Goal: Task Accomplishment & Management: Manage account settings

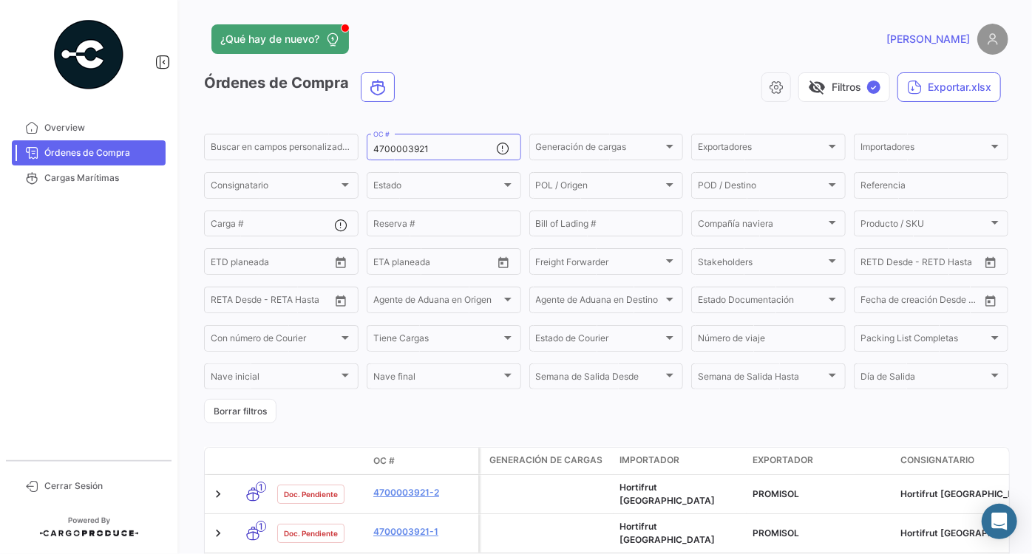
drag, startPoint x: 441, startPoint y: 146, endPoint x: 360, endPoint y: 143, distance: 81.3
click at [362, 144] on form "Buscar en [PERSON_NAME] personalizados... 4700003921 OC # Generación [PERSON_NA…" at bounding box center [606, 278] width 804 height 292
click at [426, 154] on div "OC #" at bounding box center [434, 146] width 123 height 29
paste input "4700003921"
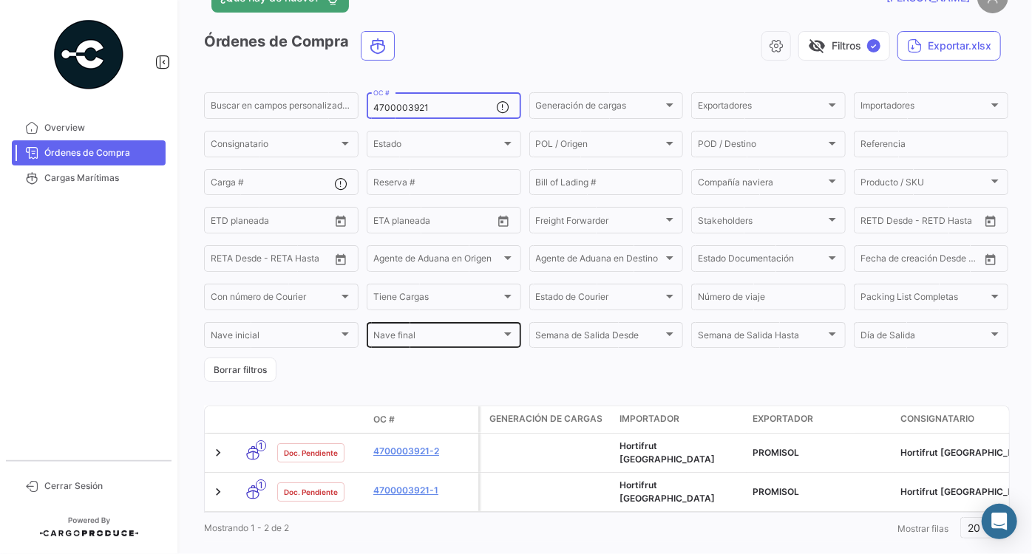
scroll to position [63, 0]
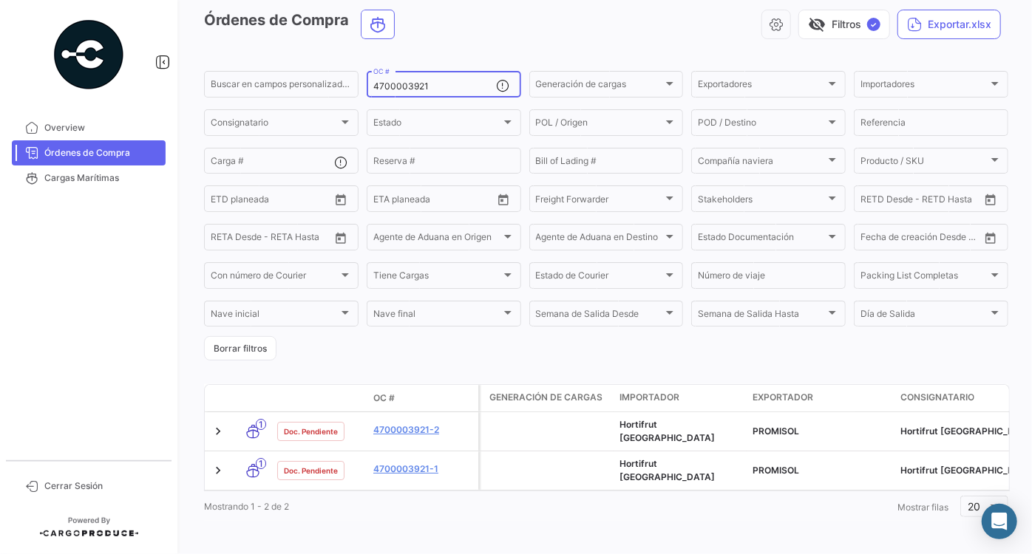
click at [375, 86] on input "4700003921" at bounding box center [434, 86] width 123 height 10
click at [452, 83] on input "4700003921" at bounding box center [434, 86] width 123 height 10
click at [449, 89] on input "4700003921" at bounding box center [434, 86] width 123 height 10
drag, startPoint x: 459, startPoint y: 89, endPoint x: 394, endPoint y: 79, distance: 65.7
click at [394, 79] on div "4700003921 OC #" at bounding box center [434, 83] width 123 height 29
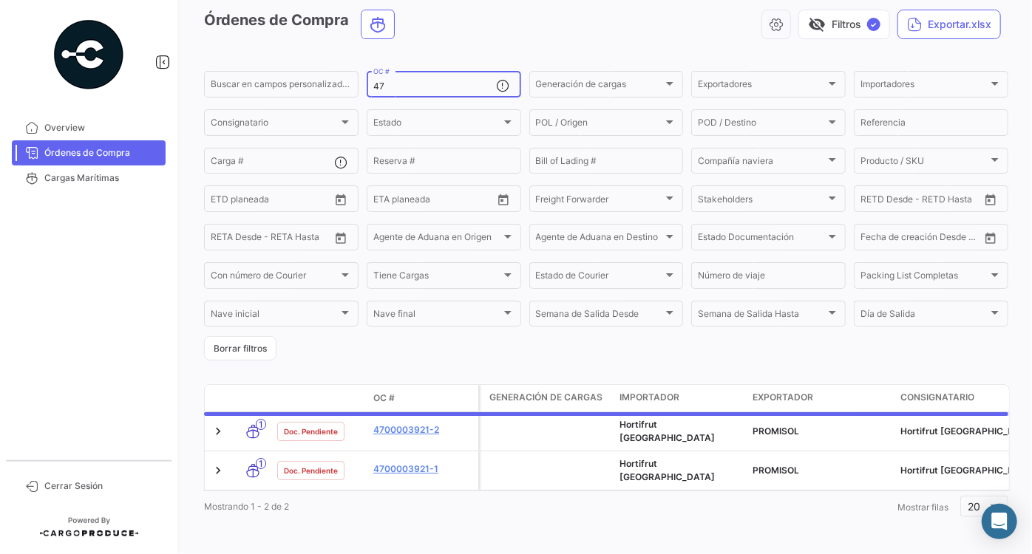
type input "4"
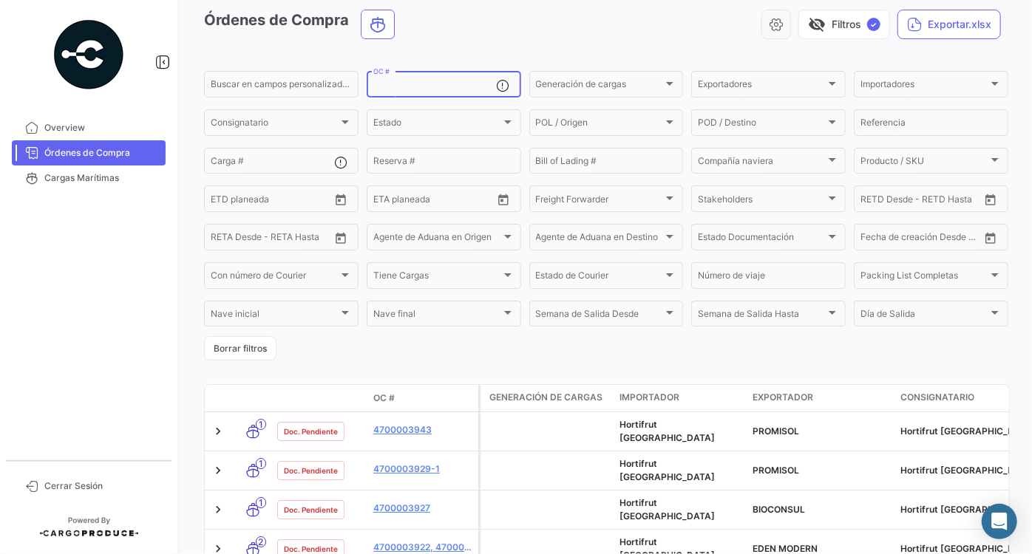
click at [393, 83] on input "OC #" at bounding box center [434, 86] width 123 height 10
paste input "4700003927"
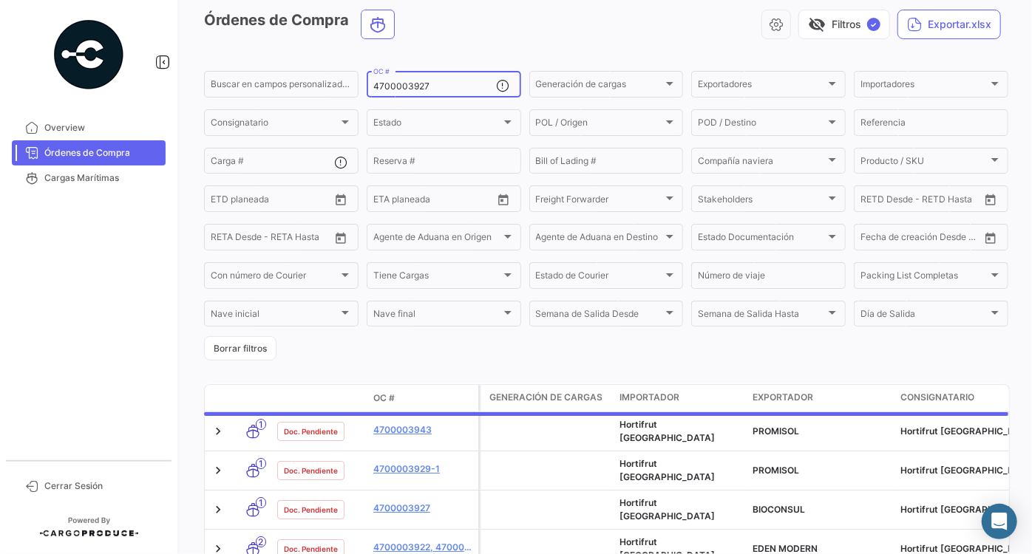
scroll to position [30, 0]
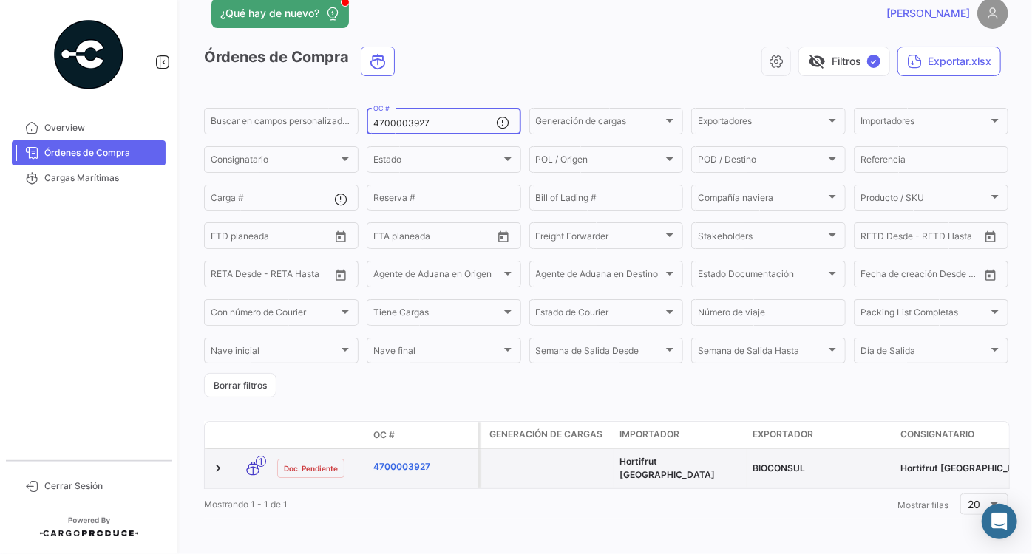
type input "4700003927"
click at [406, 460] on link "4700003927" at bounding box center [422, 466] width 99 height 13
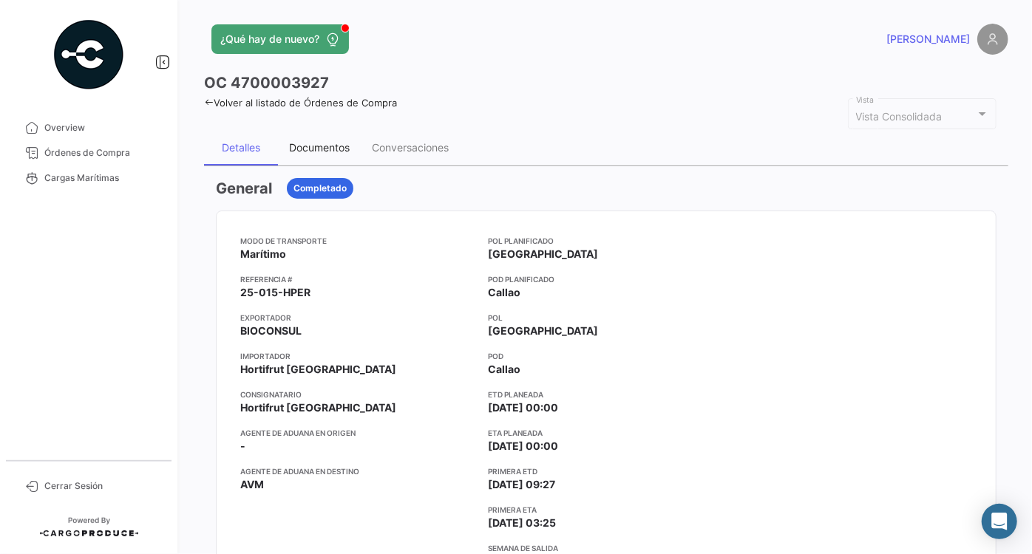
click at [310, 143] on div "Documentos" at bounding box center [319, 147] width 61 height 13
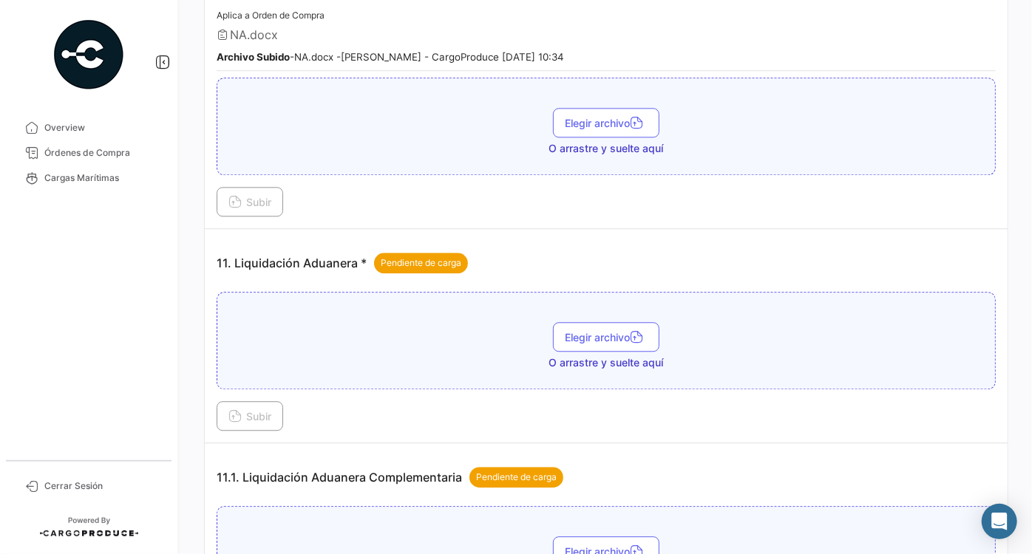
scroll to position [1814, 0]
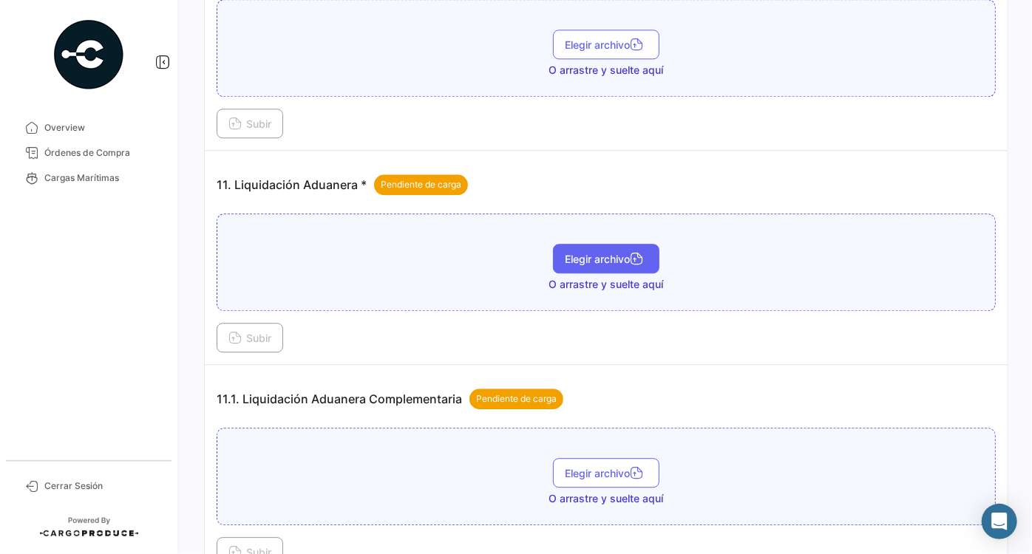
click at [622, 253] on span "Elegir archivo" at bounding box center [606, 259] width 83 height 13
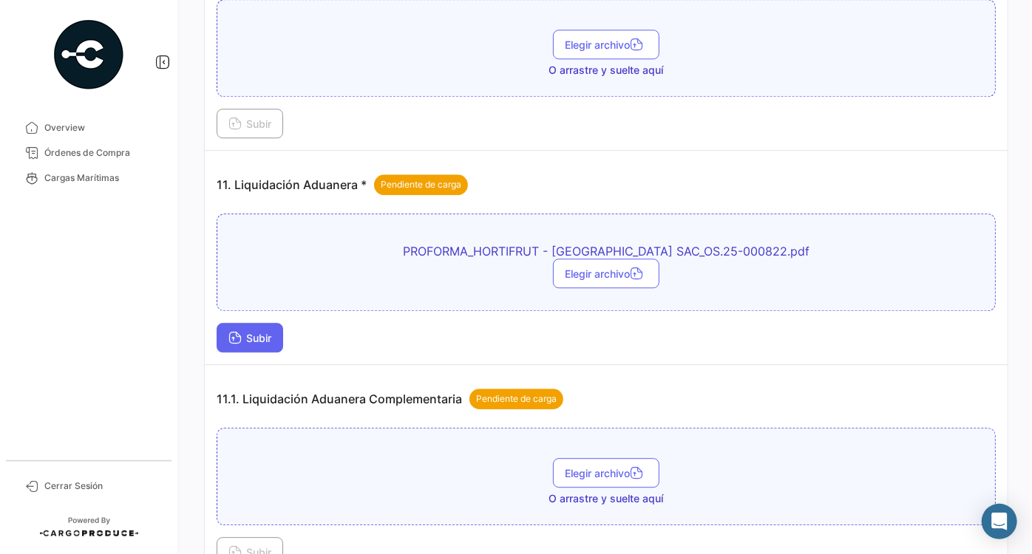
click at [246, 332] on span "Subir" at bounding box center [249, 338] width 43 height 13
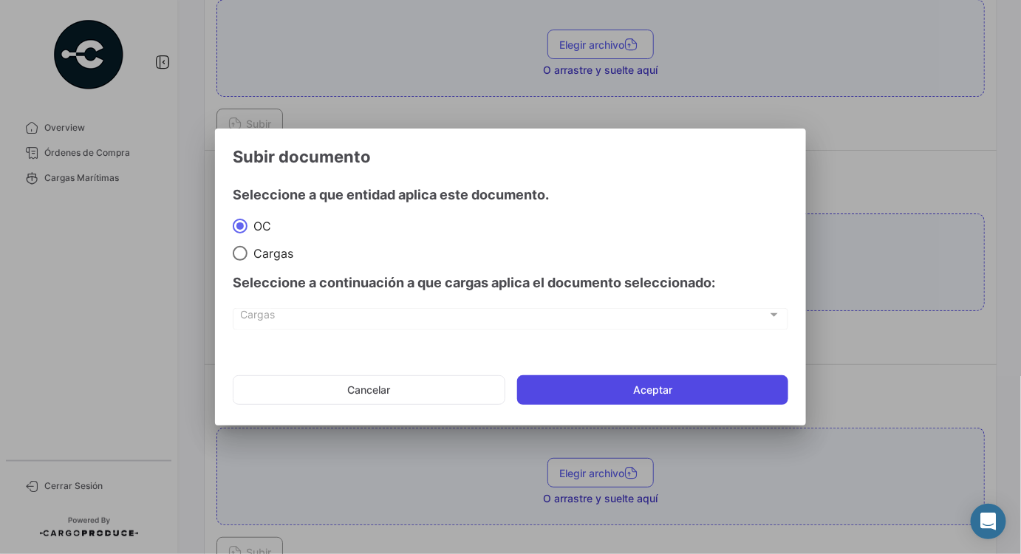
click at [701, 389] on button "Aceptar" at bounding box center [652, 390] width 271 height 30
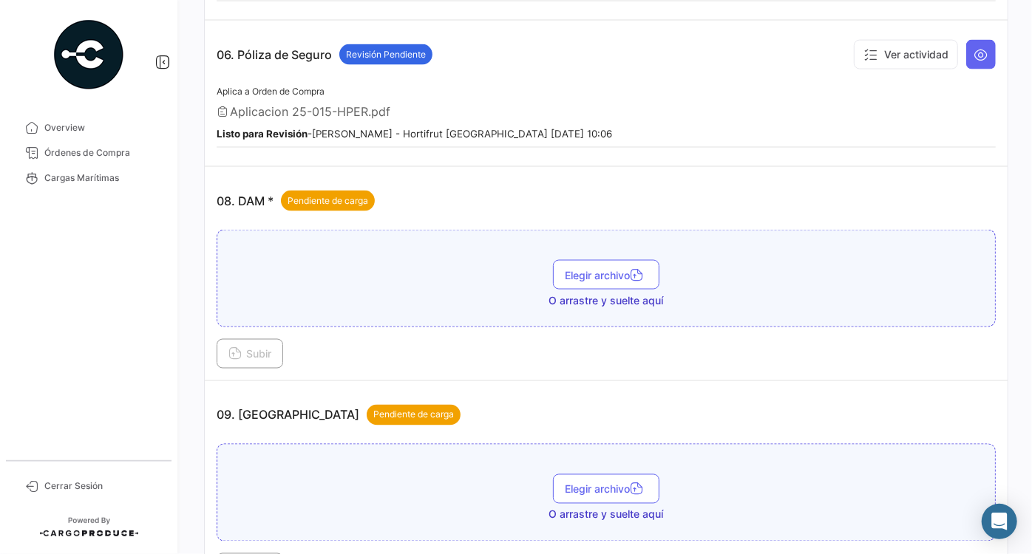
scroll to position [1075, 0]
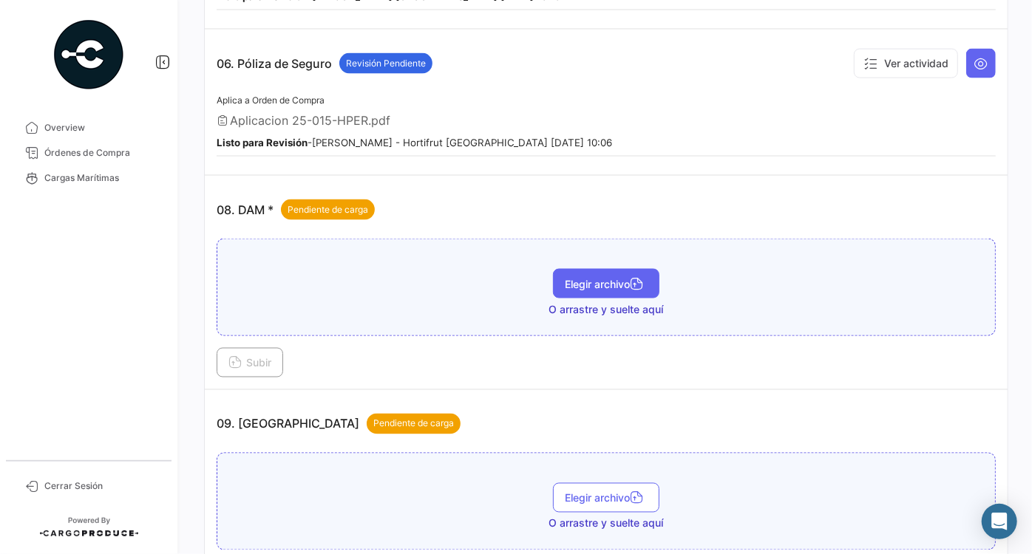
click at [622, 278] on span "Elegir archivo" at bounding box center [606, 284] width 83 height 13
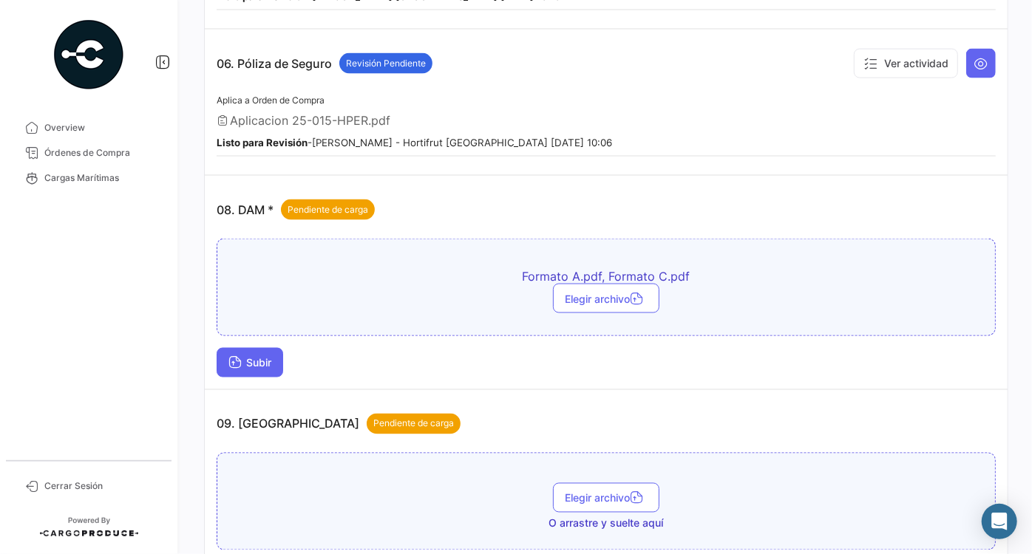
click at [271, 357] on span "Subir" at bounding box center [249, 363] width 43 height 13
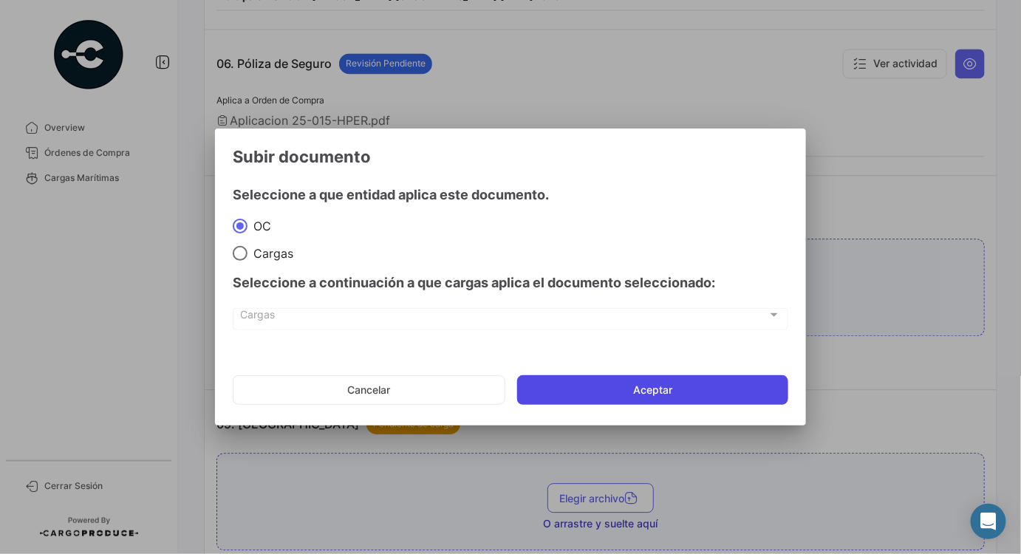
click at [621, 387] on button "Aceptar" at bounding box center [652, 390] width 271 height 30
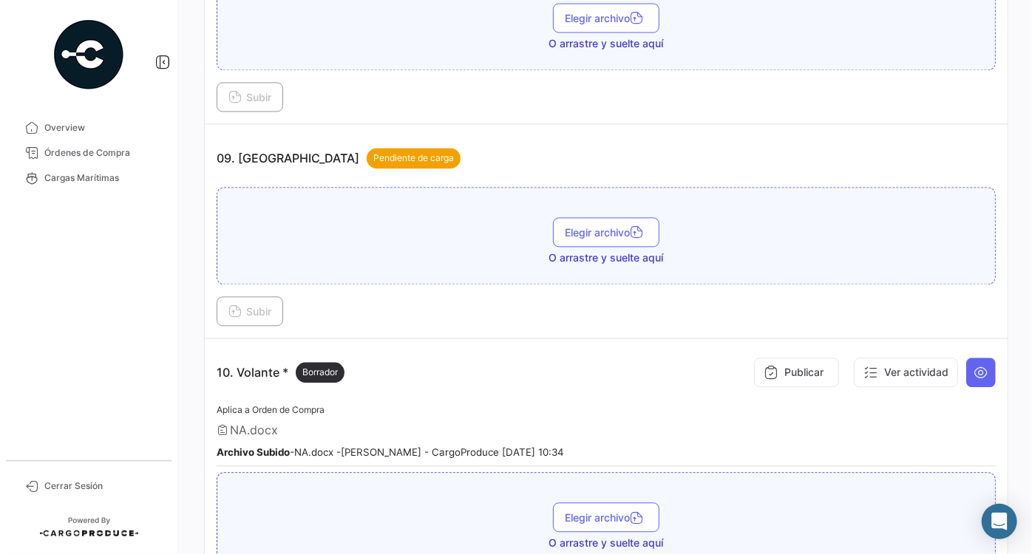
scroll to position [1411, 0]
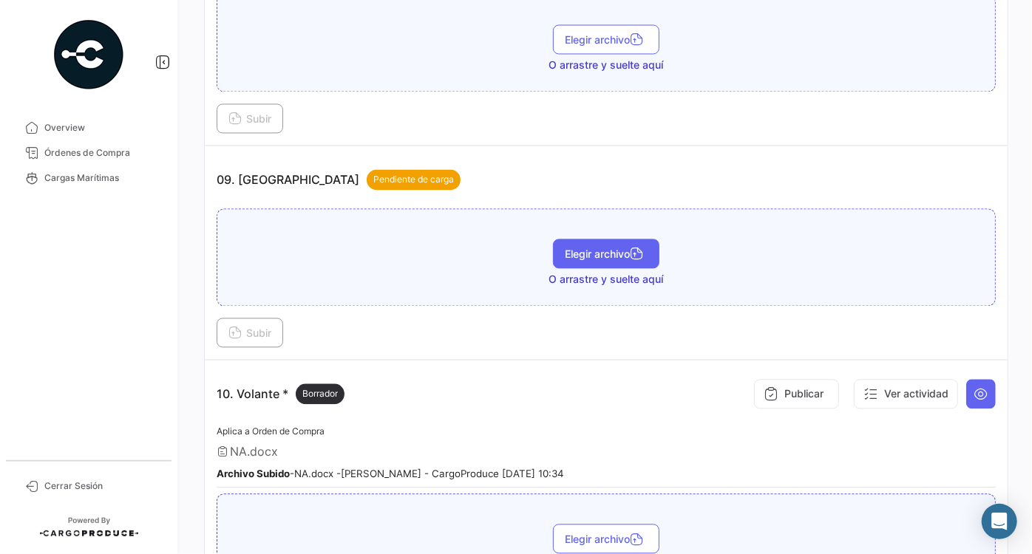
click at [602, 239] on button "Elegir archivo" at bounding box center [606, 254] width 106 height 30
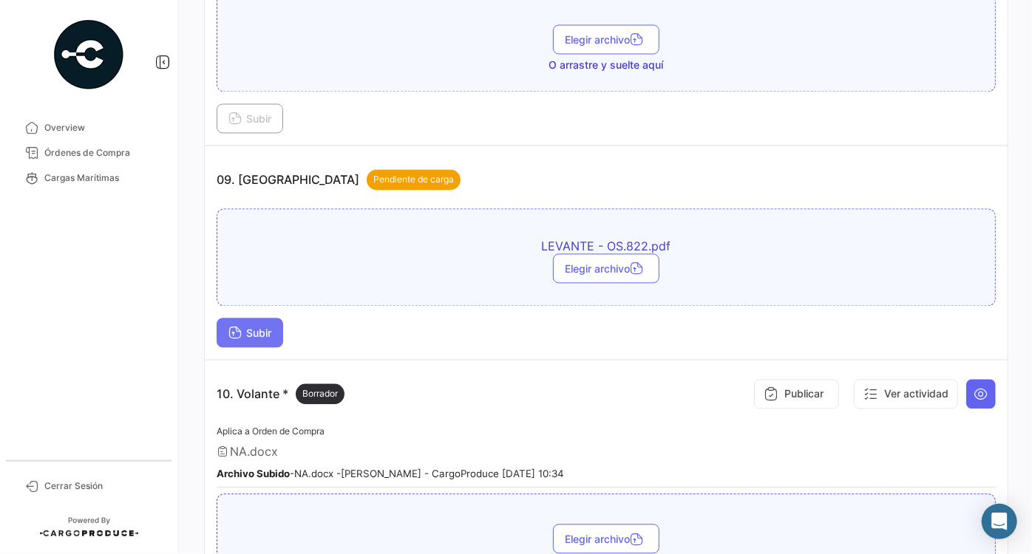
click at [256, 327] on span "Subir" at bounding box center [249, 333] width 43 height 13
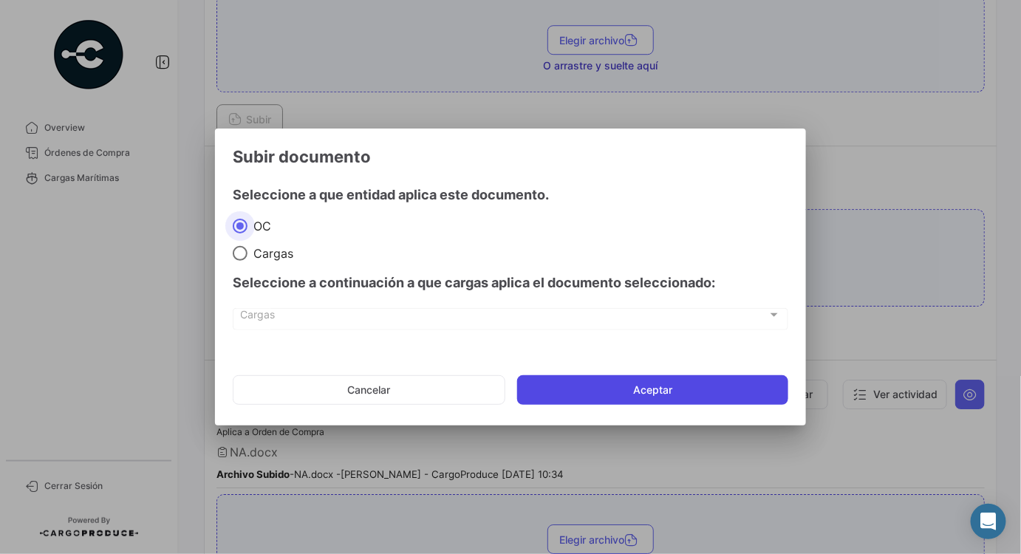
click at [684, 387] on button "Aceptar" at bounding box center [652, 390] width 271 height 30
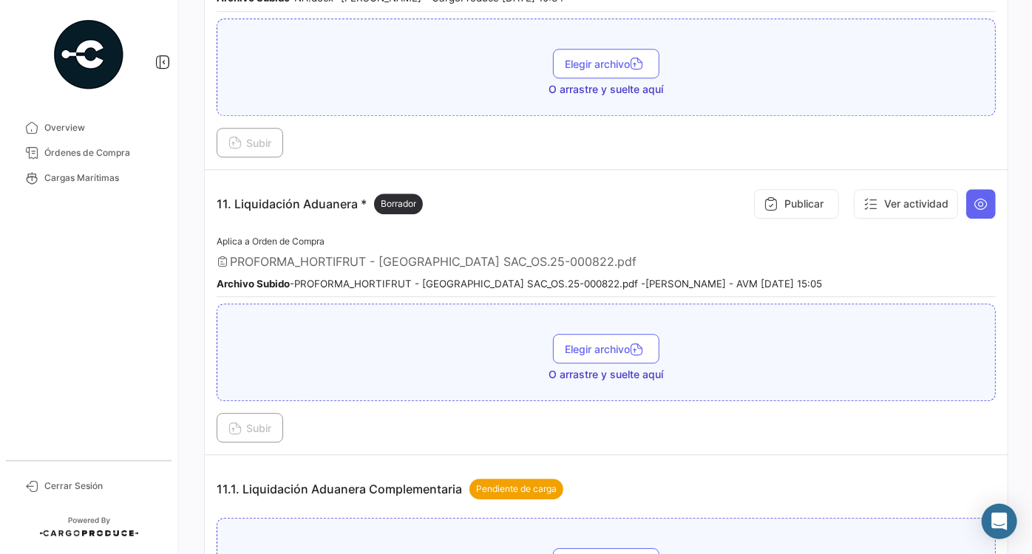
scroll to position [2118, 0]
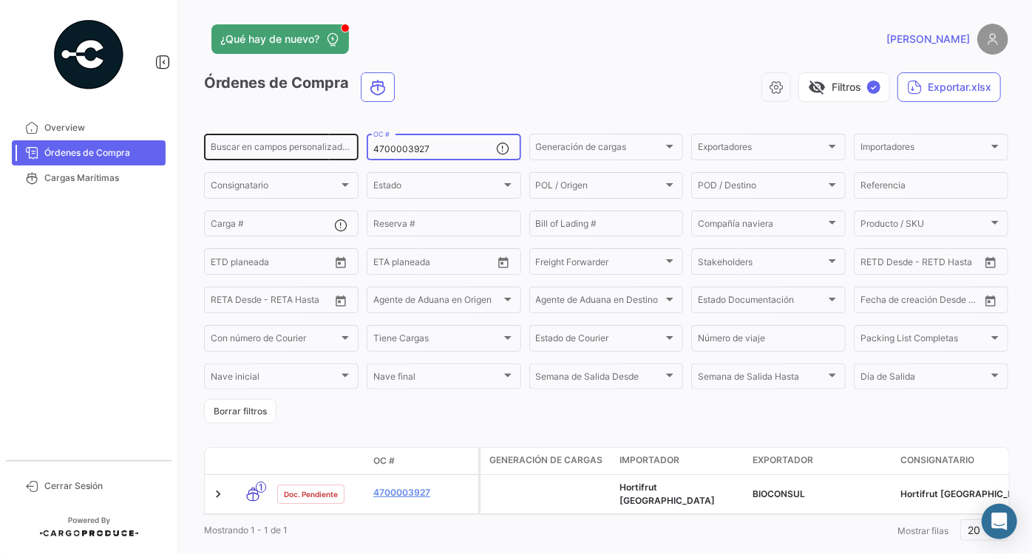
drag, startPoint x: 461, startPoint y: 149, endPoint x: 350, endPoint y: 144, distance: 110.9
click at [0, 0] on div "Buscar en [PERSON_NAME] personalizados... 4700003927 OC # Generación [PERSON_NA…" at bounding box center [0, 0] width 0 height 0
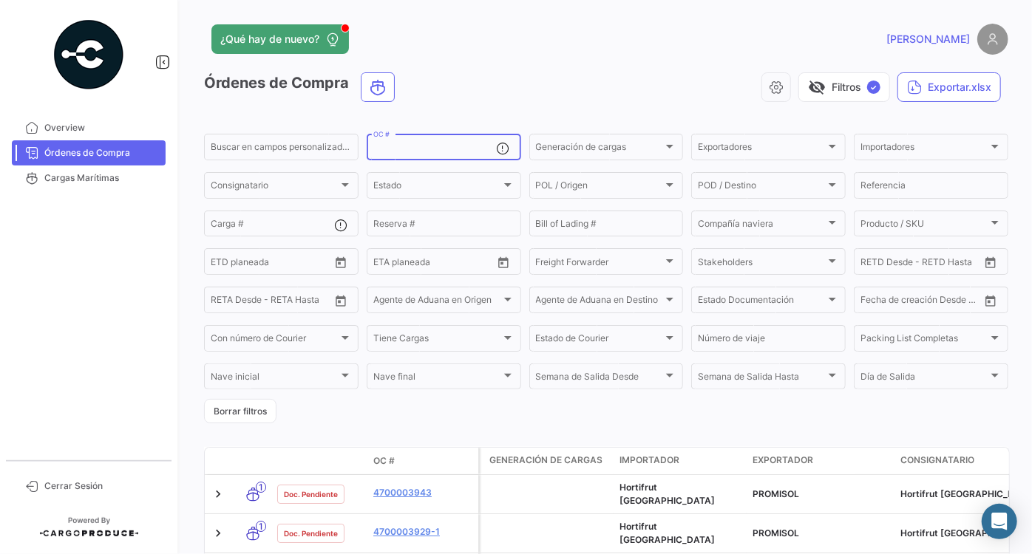
click at [426, 157] on div "OC #" at bounding box center [434, 146] width 123 height 29
paste input "4700003929"
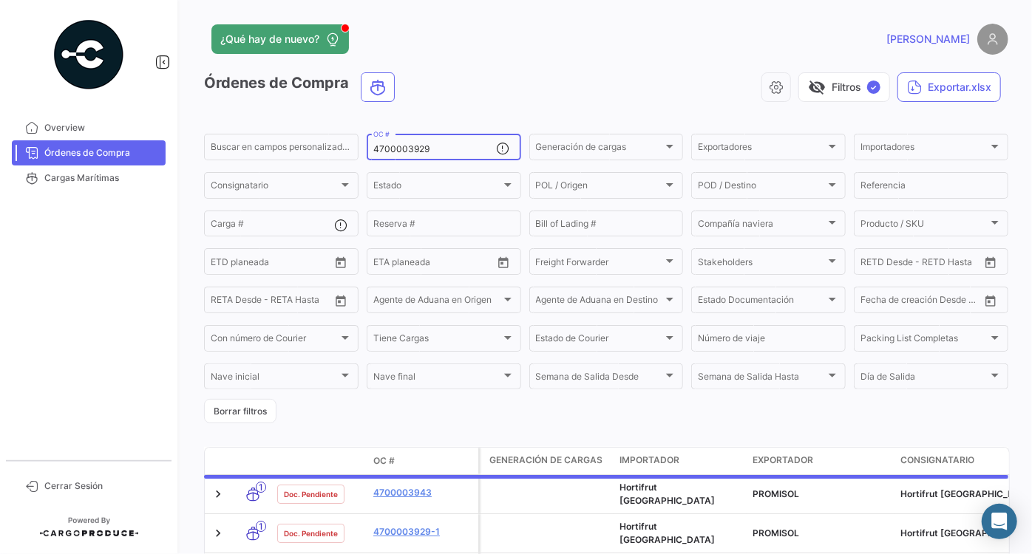
type input "4700003929"
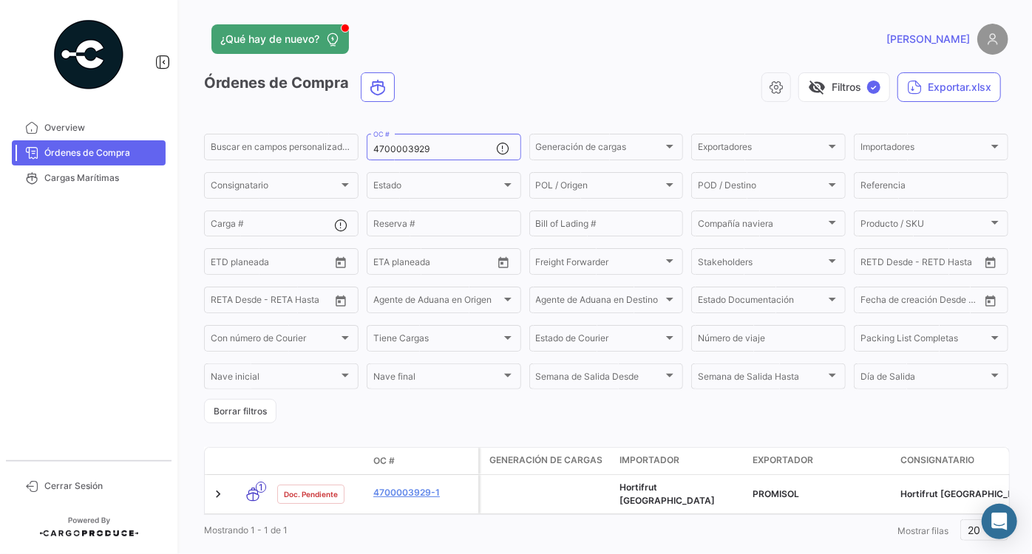
drag, startPoint x: 435, startPoint y: 143, endPoint x: 361, endPoint y: 143, distance: 73.2
click at [361, 143] on form "Buscar en [PERSON_NAME] personalizados... 4700003929 OC # Generación [PERSON_NA…" at bounding box center [606, 278] width 804 height 292
drag, startPoint x: 455, startPoint y: 149, endPoint x: 338, endPoint y: 149, distance: 117.5
click at [0, 0] on div "Buscar en [PERSON_NAME] personalizados... 4700003929 OC # Generación [PERSON_NA…" at bounding box center [0, 0] width 0 height 0
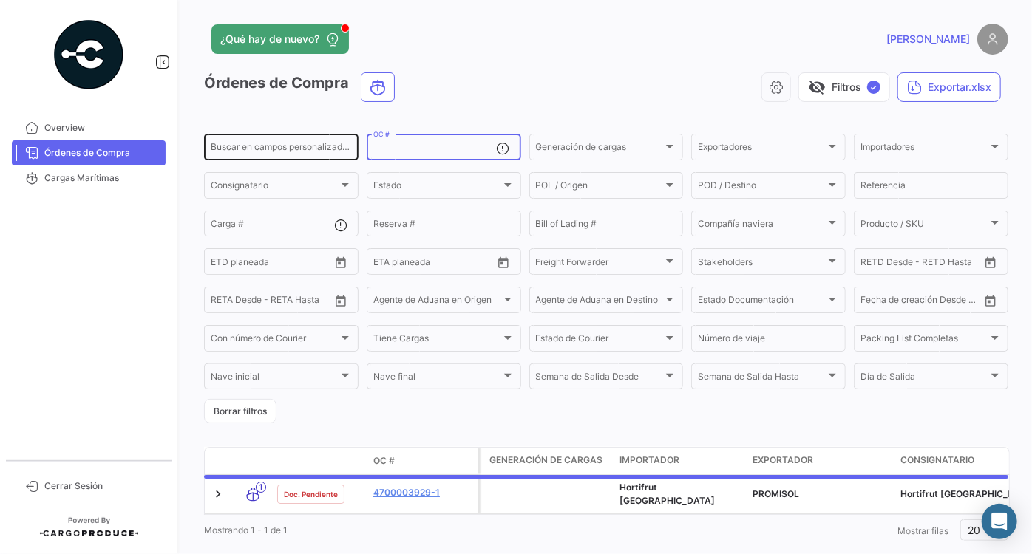
paste input "4700003943"
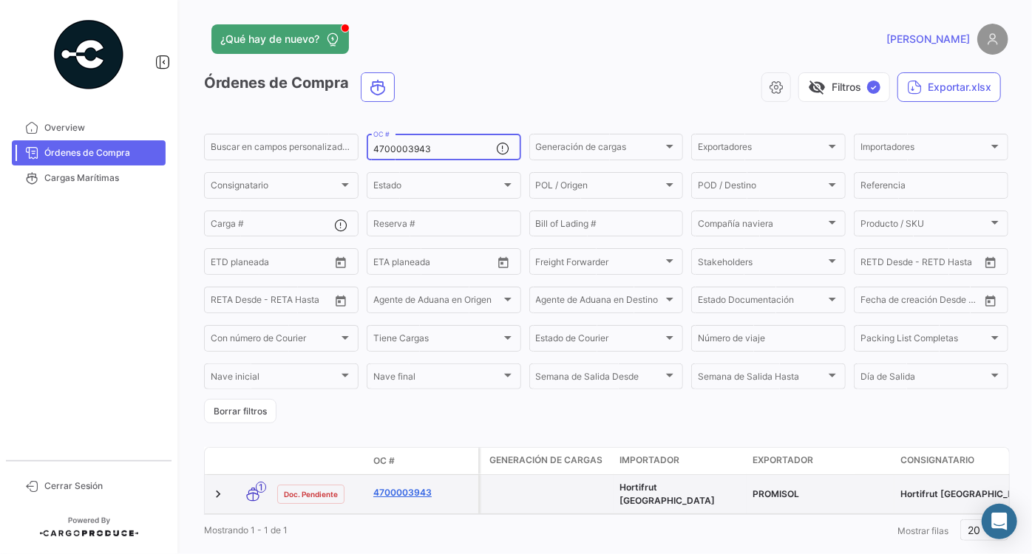
type input "4700003943"
click at [415, 487] on link "4700003943" at bounding box center [422, 492] width 99 height 13
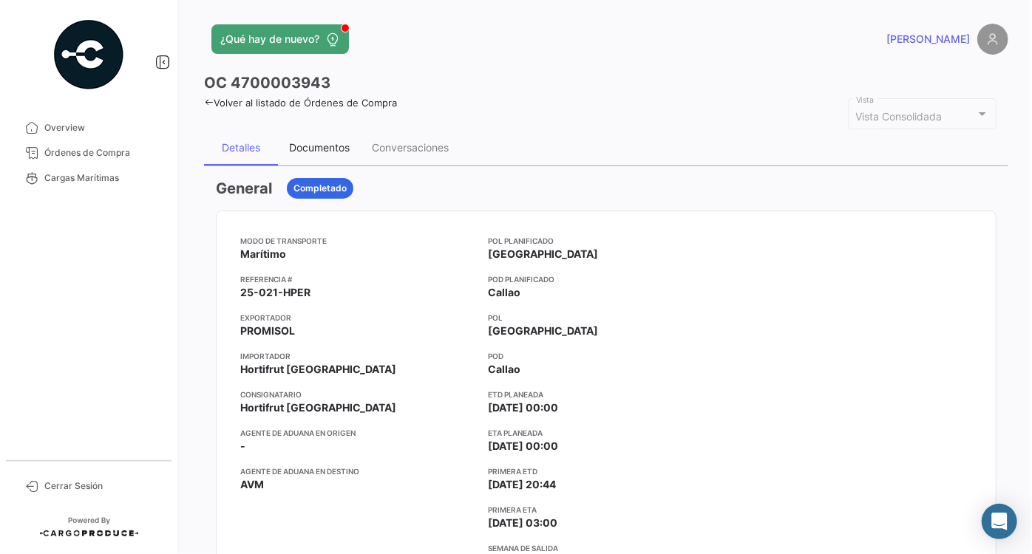
drag, startPoint x: 299, startPoint y: 146, endPoint x: 324, endPoint y: 170, distance: 35.5
click at [299, 146] on div "Documentos" at bounding box center [319, 147] width 61 height 13
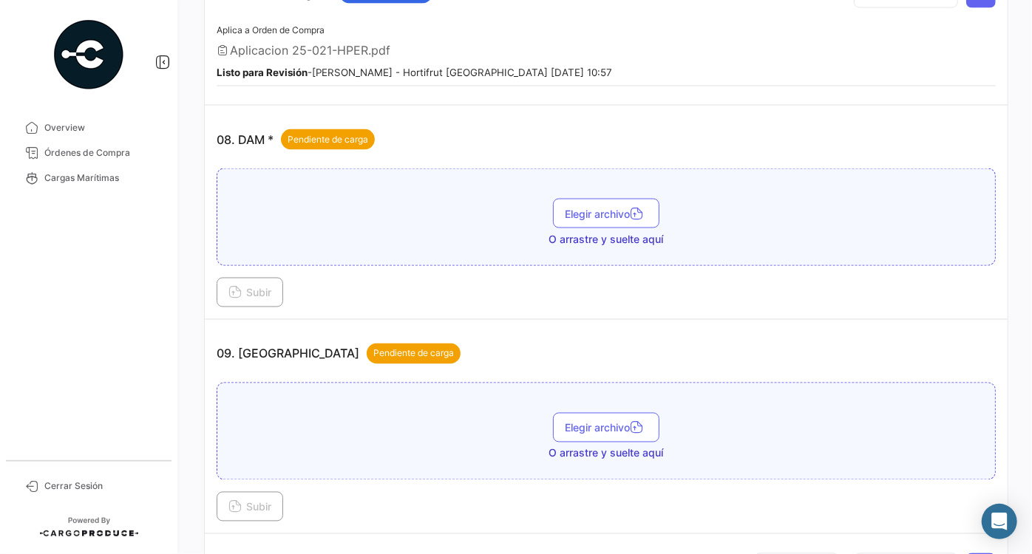
scroll to position [1142, 0]
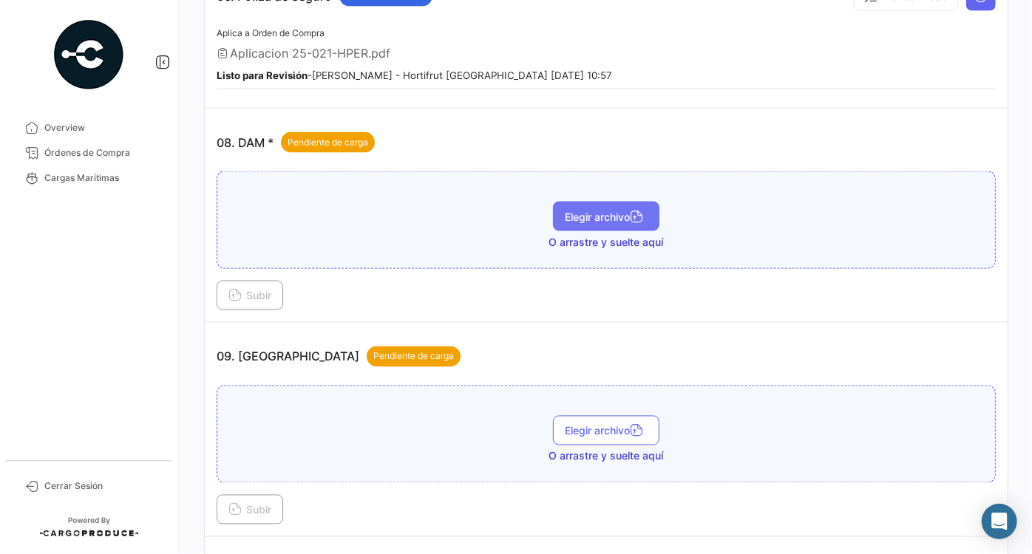
click at [619, 211] on span "Elegir archivo" at bounding box center [606, 217] width 83 height 13
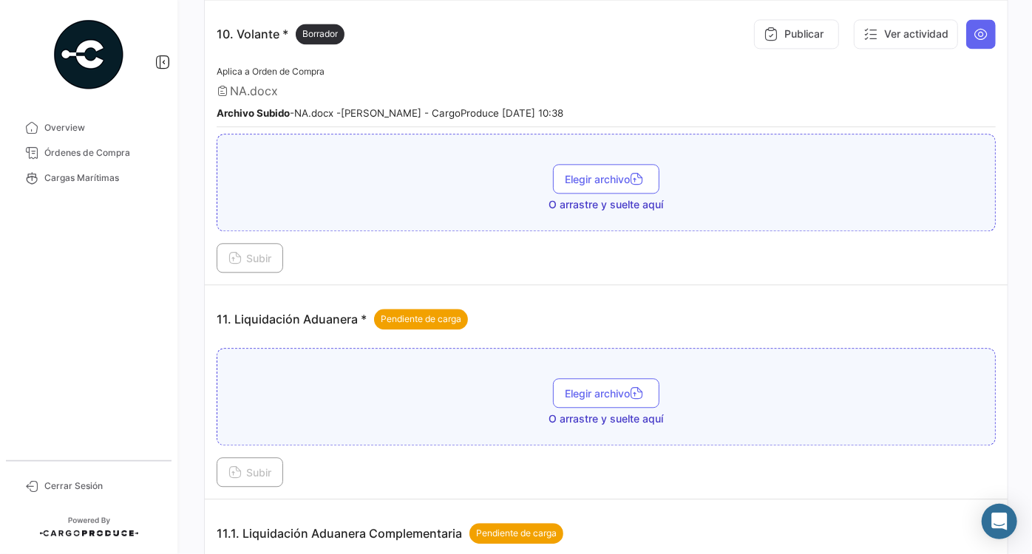
scroll to position [1746, 0]
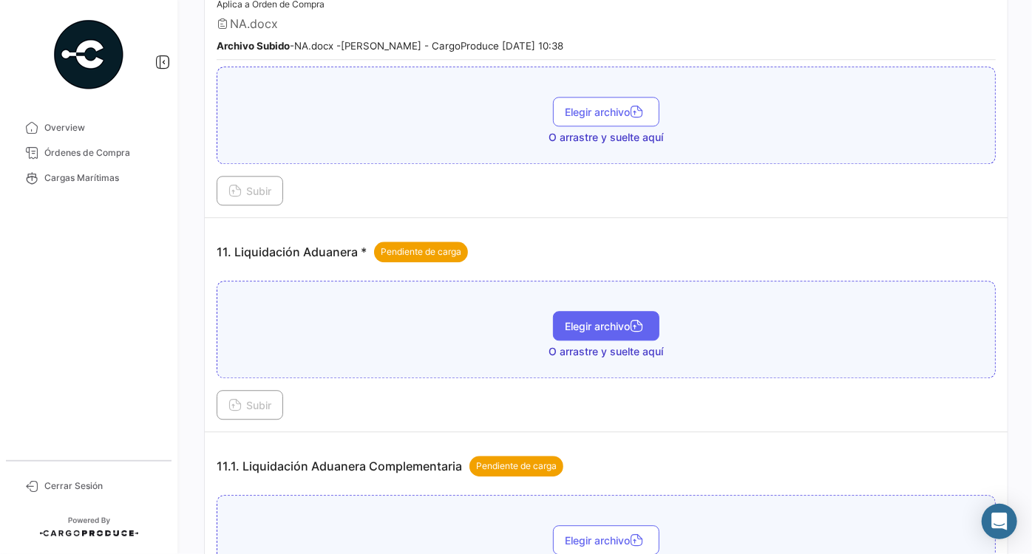
click at [636, 311] on button "Elegir archivo" at bounding box center [606, 326] width 106 height 30
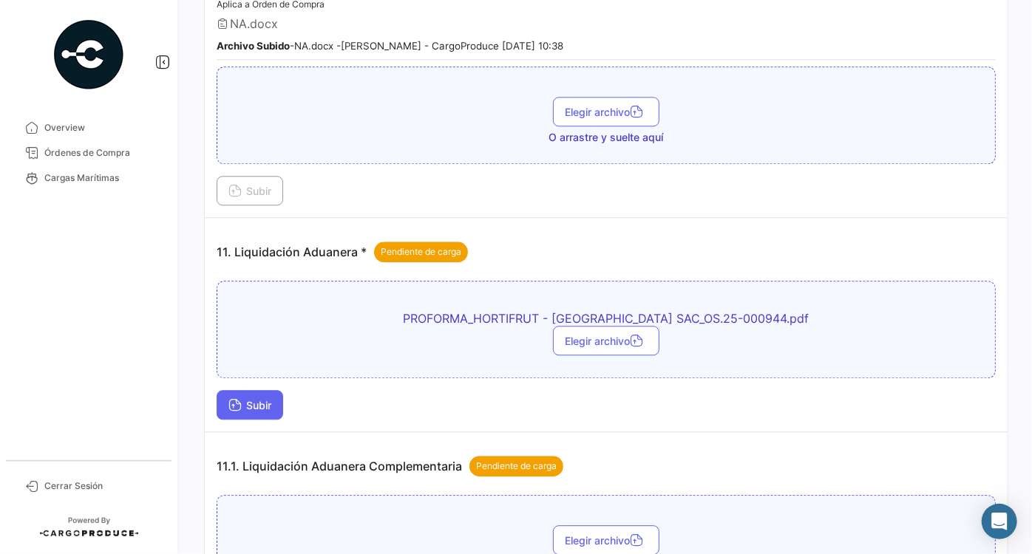
click at [259, 399] on span "Subir" at bounding box center [249, 405] width 43 height 13
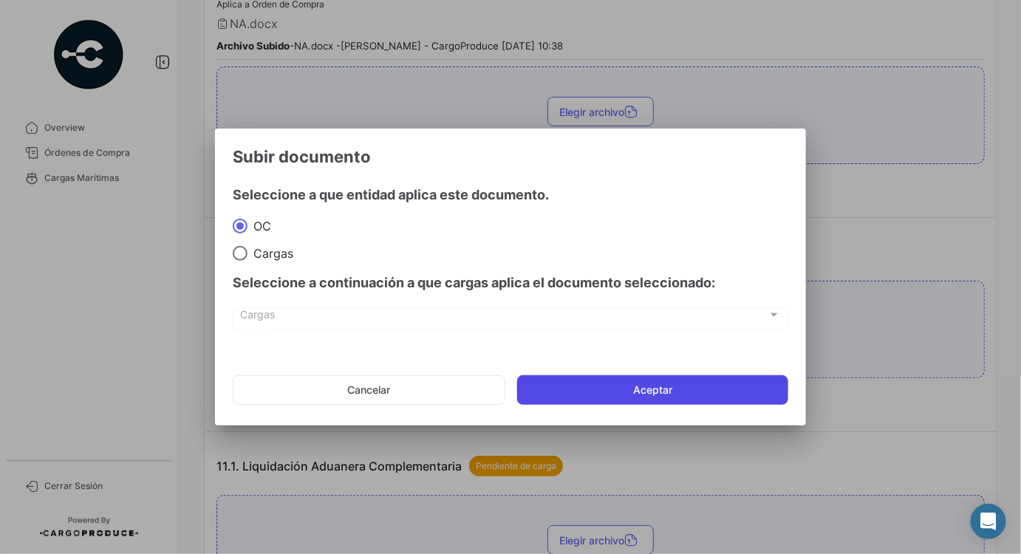
click at [689, 395] on button "Aceptar" at bounding box center [652, 390] width 271 height 30
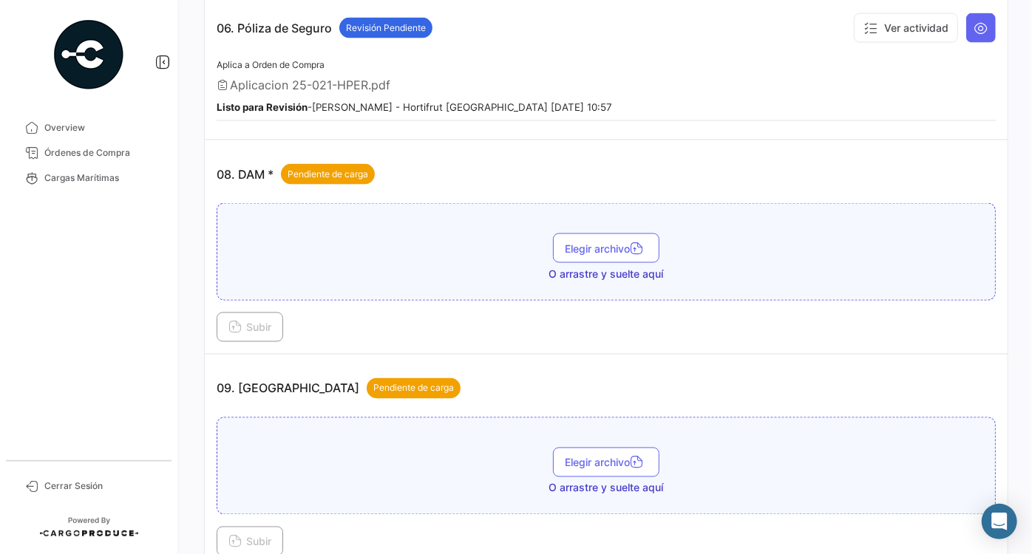
scroll to position [1087, 0]
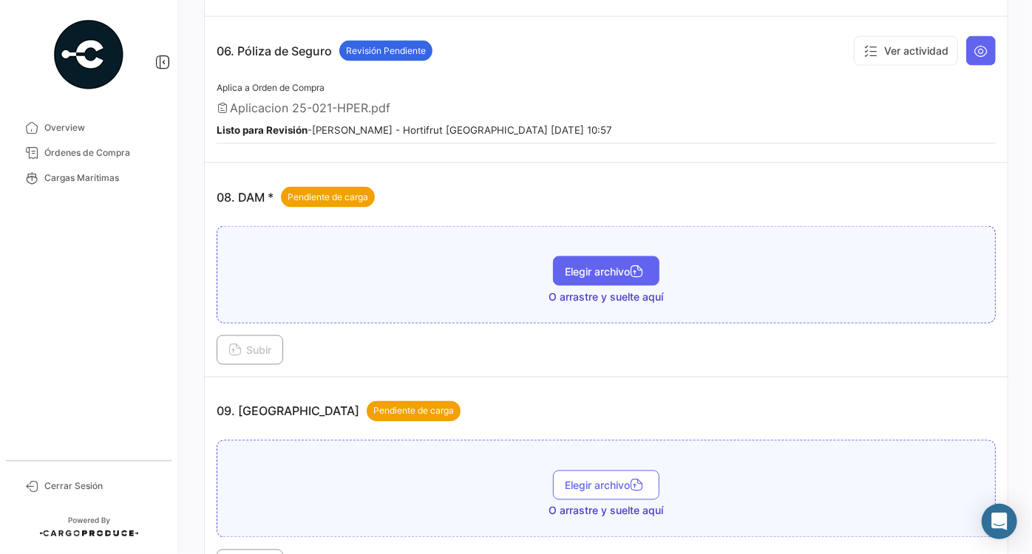
click at [626, 265] on span "Elegir archivo" at bounding box center [606, 271] width 83 height 13
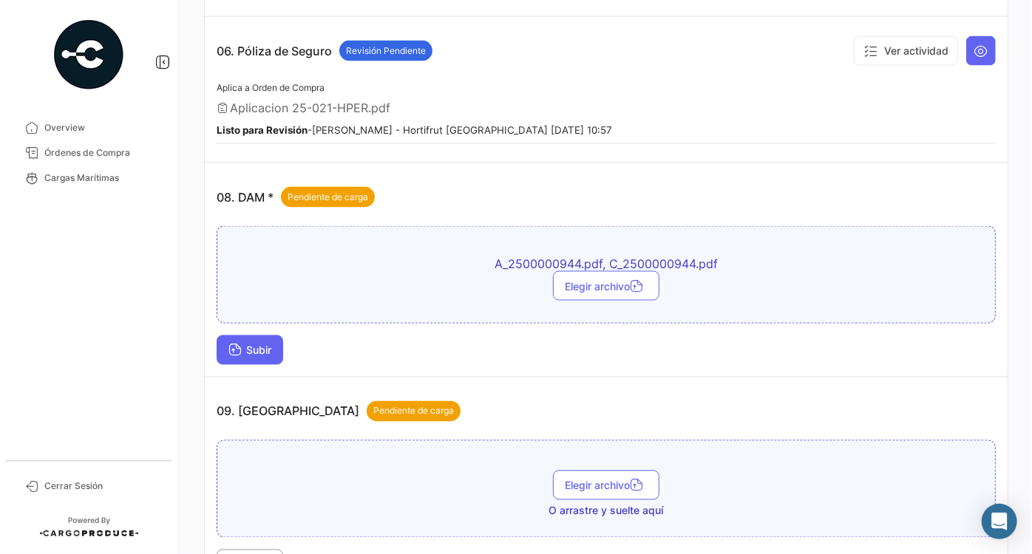
click at [270, 344] on span "Subir" at bounding box center [249, 350] width 43 height 13
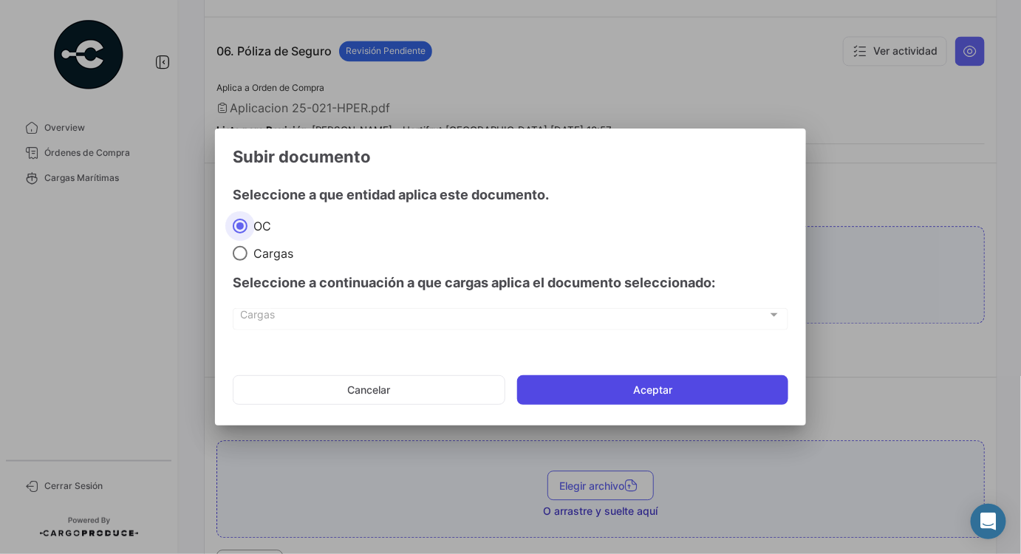
click at [699, 387] on button "Aceptar" at bounding box center [652, 390] width 271 height 30
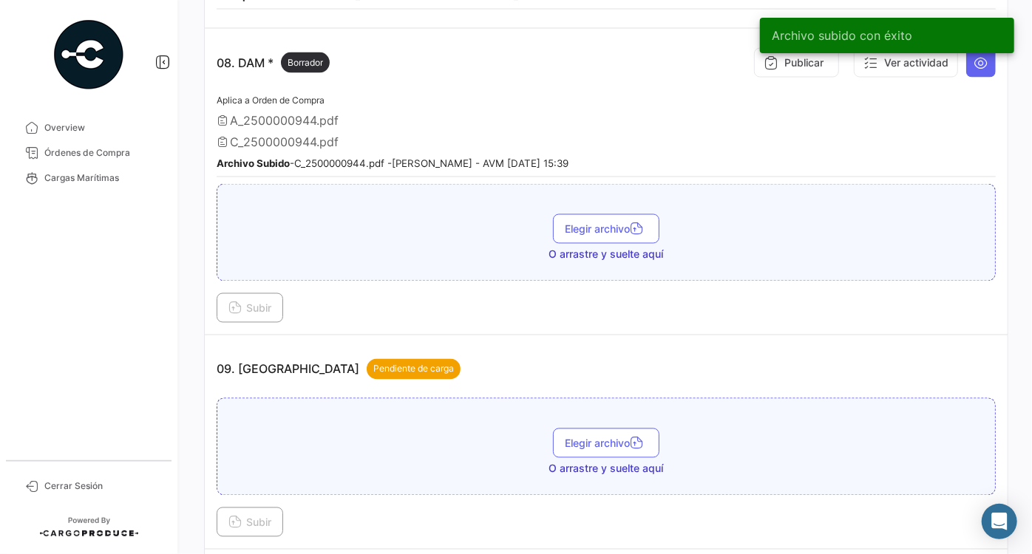
scroll to position [1355, 0]
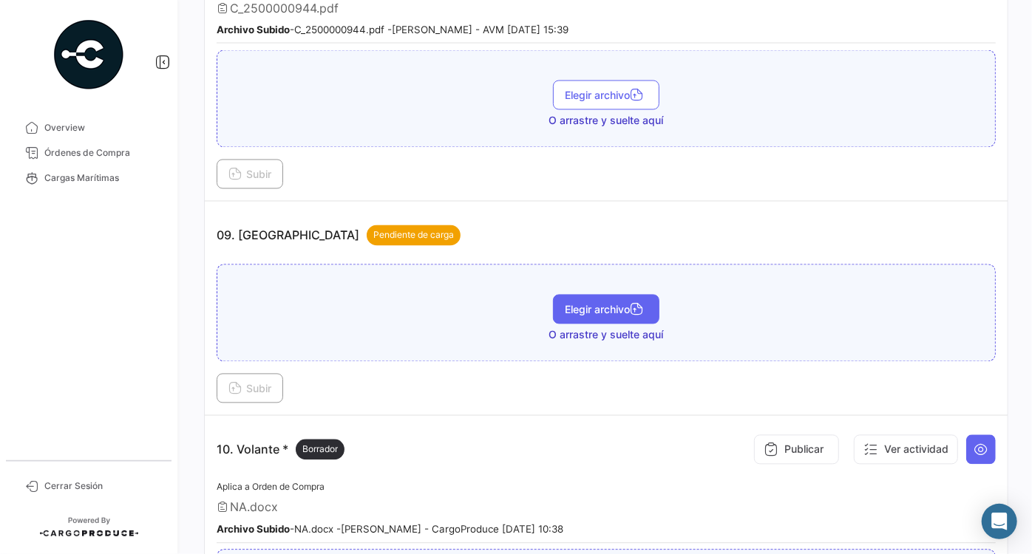
click at [630, 304] on icon "button" at bounding box center [636, 310] width 13 height 13
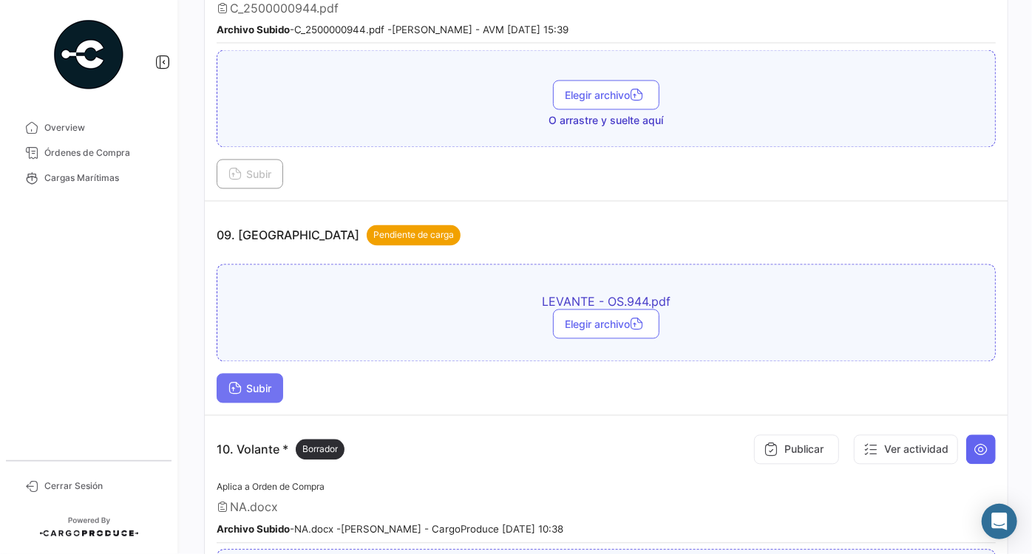
click at [256, 374] on button "Subir" at bounding box center [250, 389] width 67 height 30
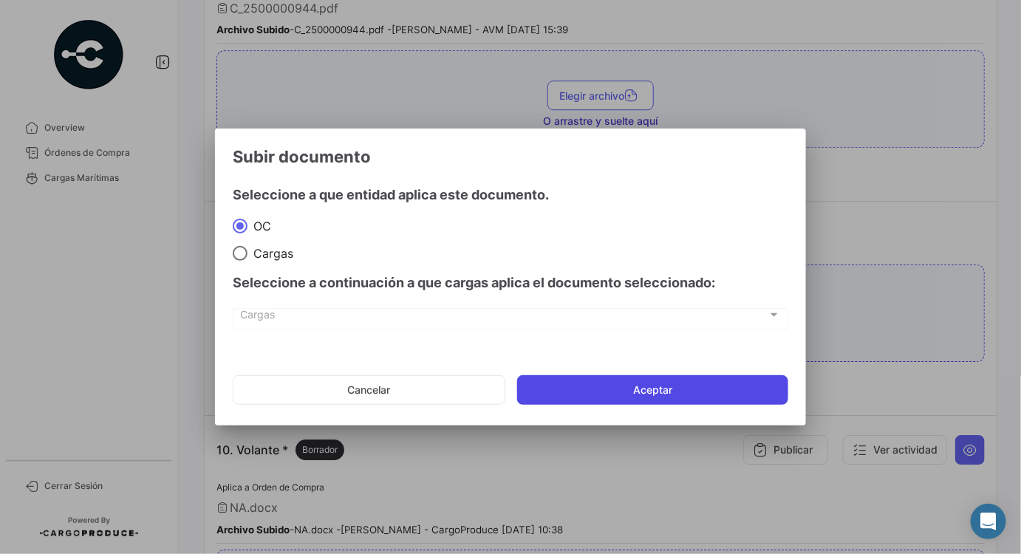
click at [602, 383] on button "Aceptar" at bounding box center [652, 390] width 271 height 30
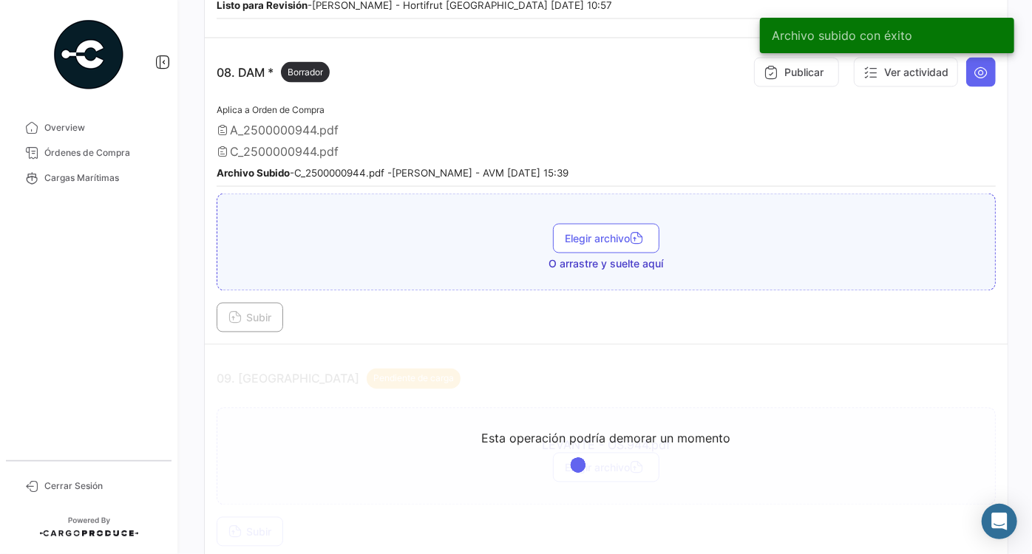
scroll to position [1289, 0]
